Goal: Check status

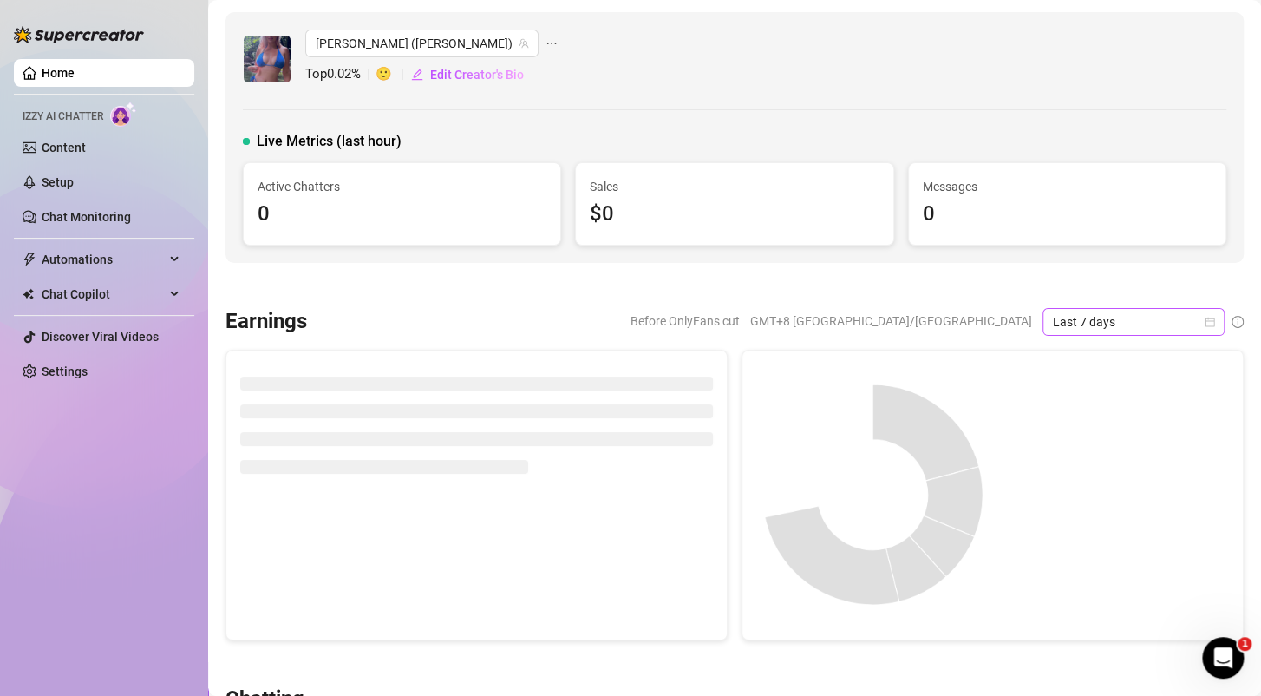
click at [1205, 323] on icon "calendar" at bounding box center [1210, 322] width 10 height 10
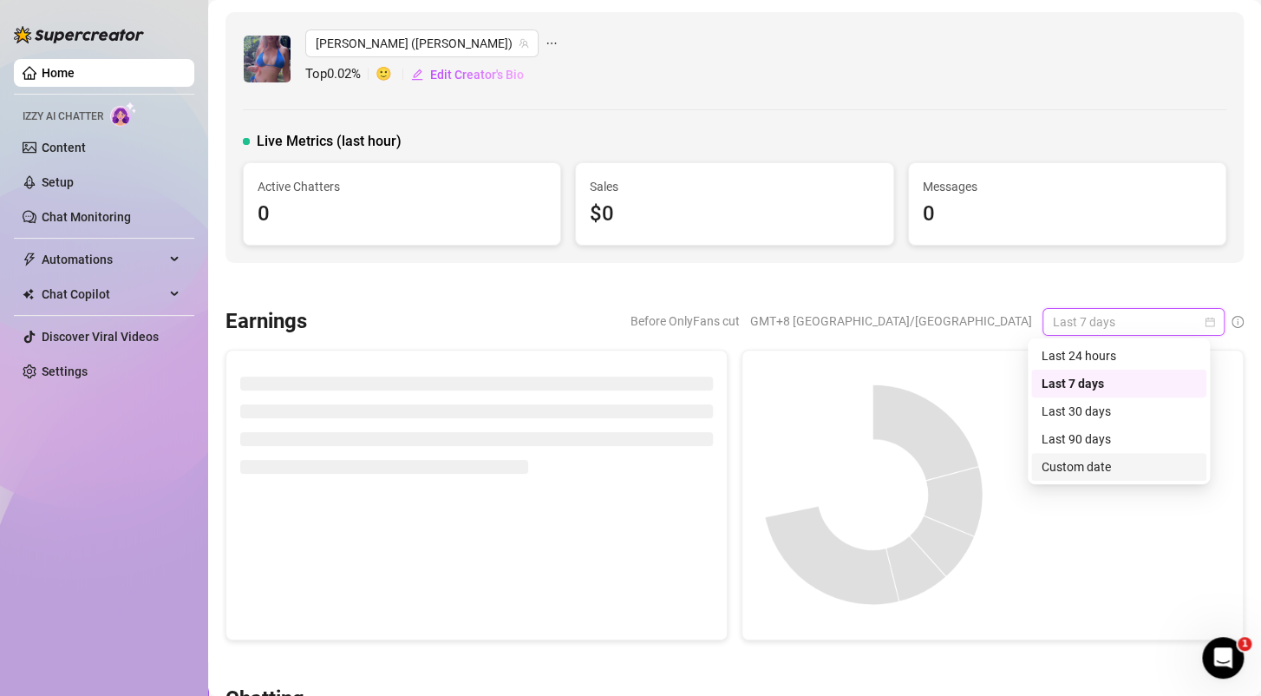
click at [1076, 473] on div "Custom date" at bounding box center [1119, 466] width 154 height 19
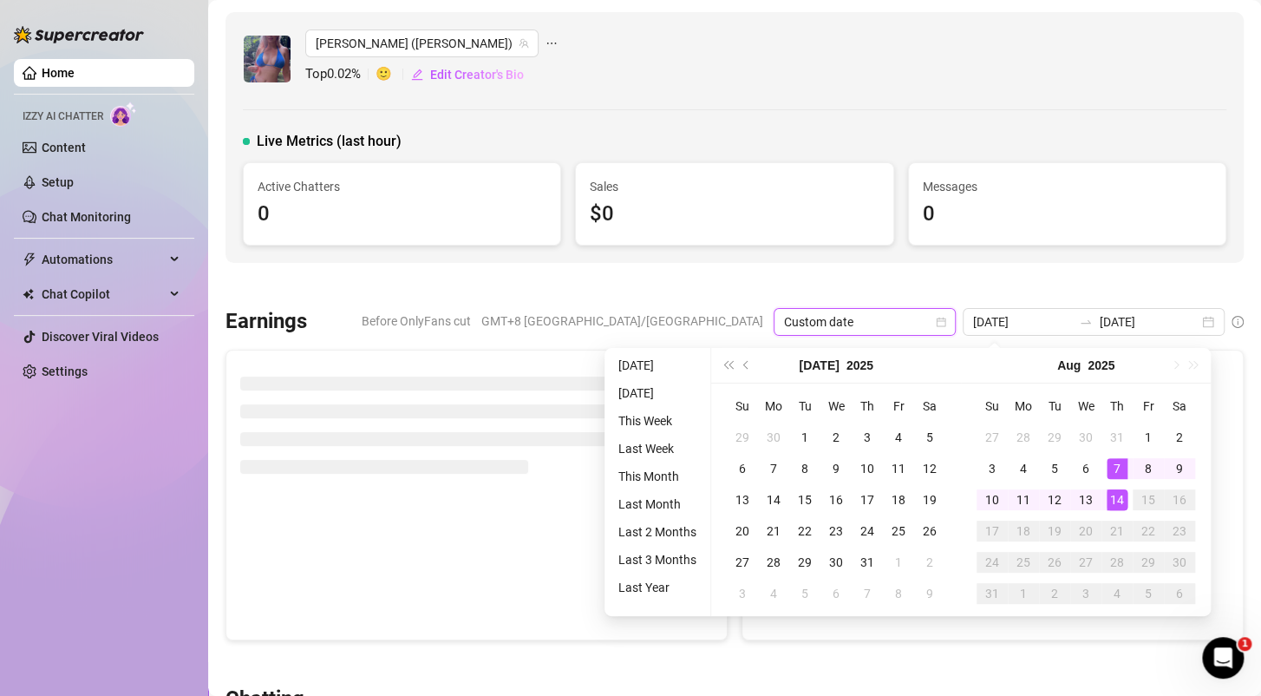
type input "[DATE]"
click at [1119, 507] on div "14" at bounding box center [1117, 499] width 21 height 21
click at [1116, 500] on div "14" at bounding box center [1117, 499] width 21 height 21
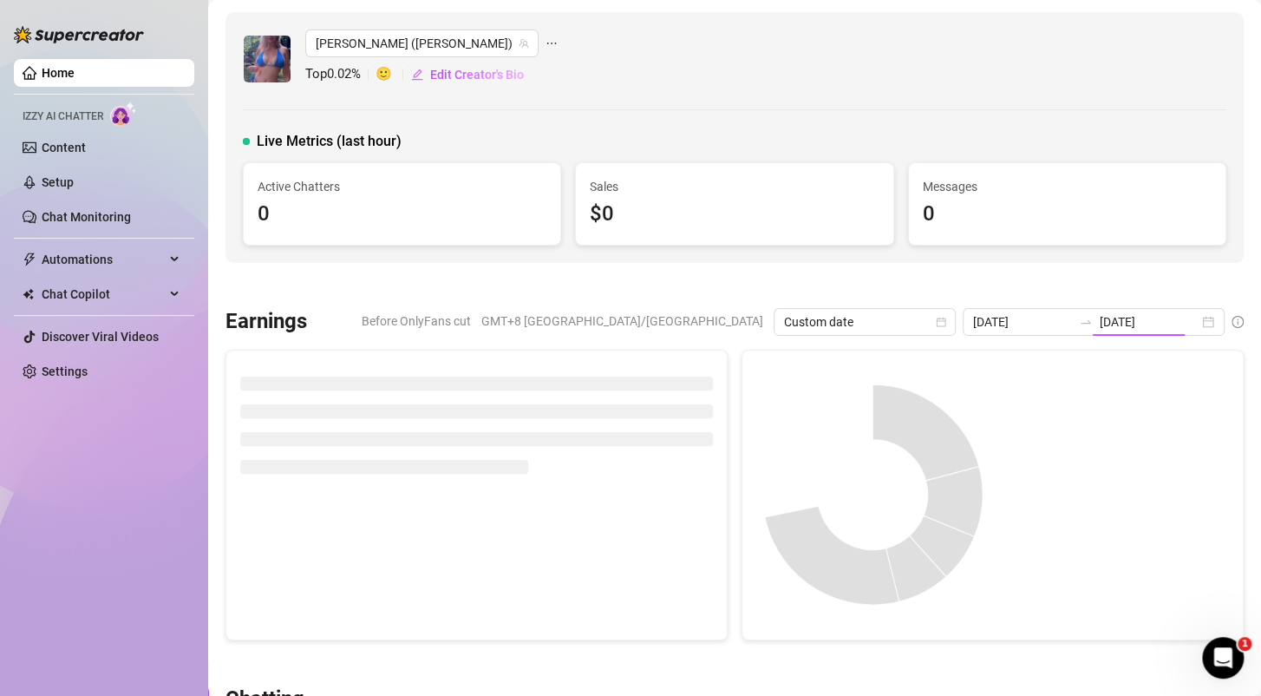
type input "[DATE]"
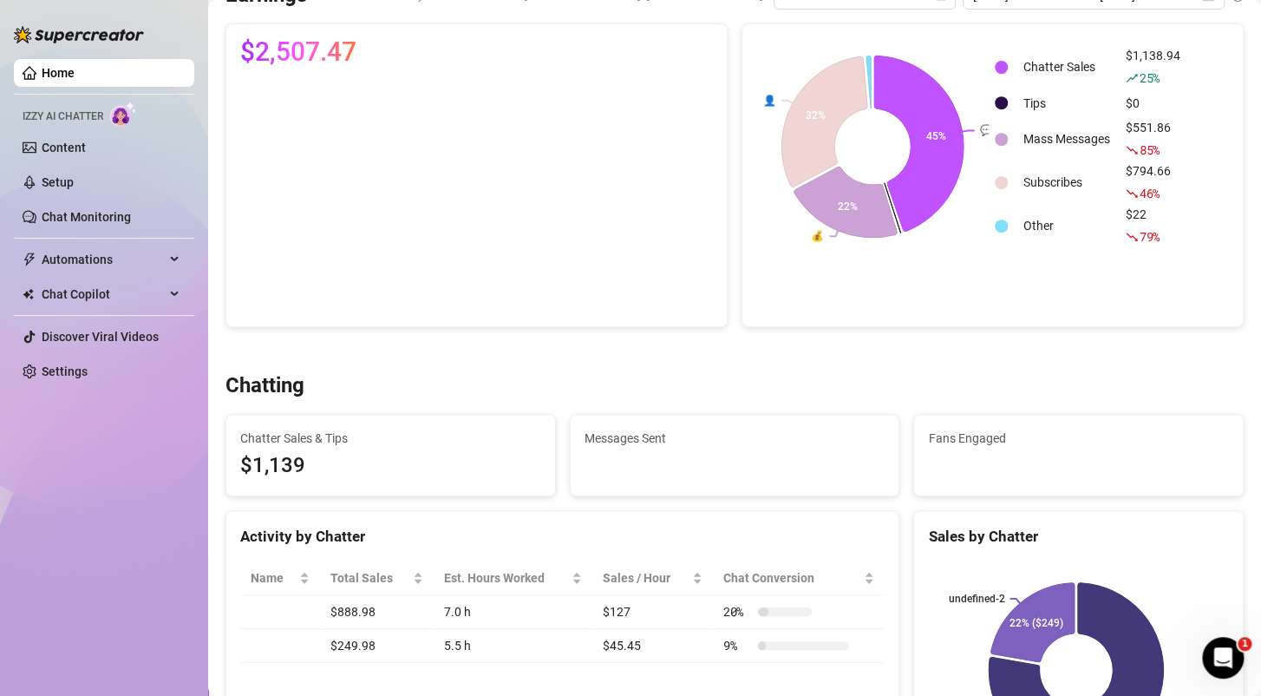
scroll to position [434, 0]
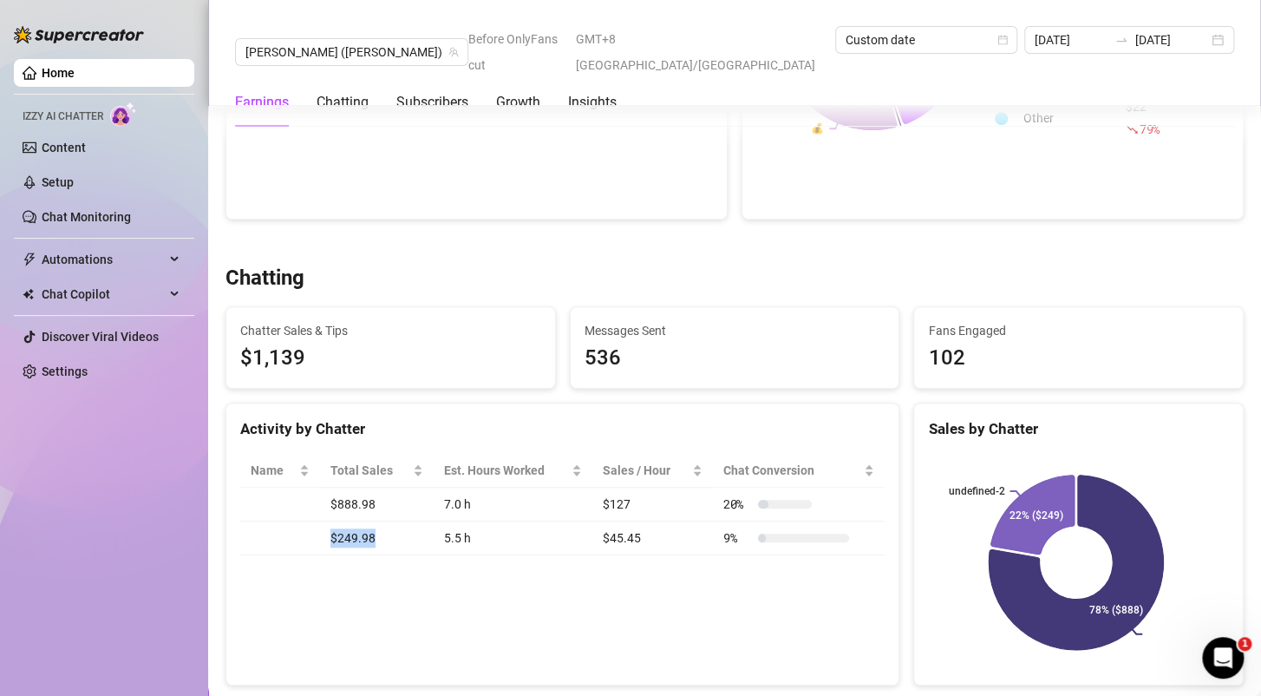
drag, startPoint x: 324, startPoint y: 541, endPoint x: 382, endPoint y: 537, distance: 58.3
click at [382, 537] on td "$249.98" at bounding box center [377, 538] width 114 height 34
